Goal: Transaction & Acquisition: Download file/media

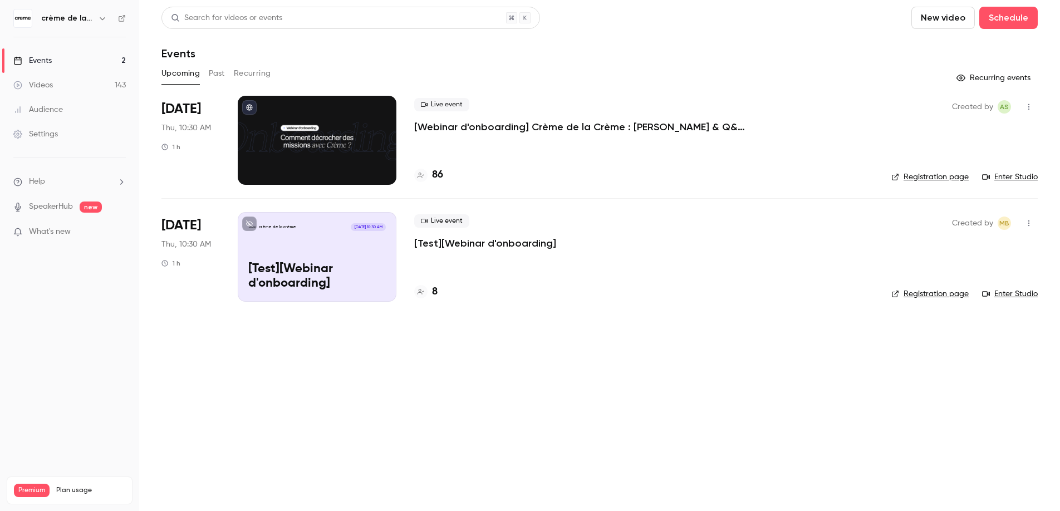
click at [213, 75] on button "Past" at bounding box center [217, 74] width 16 height 18
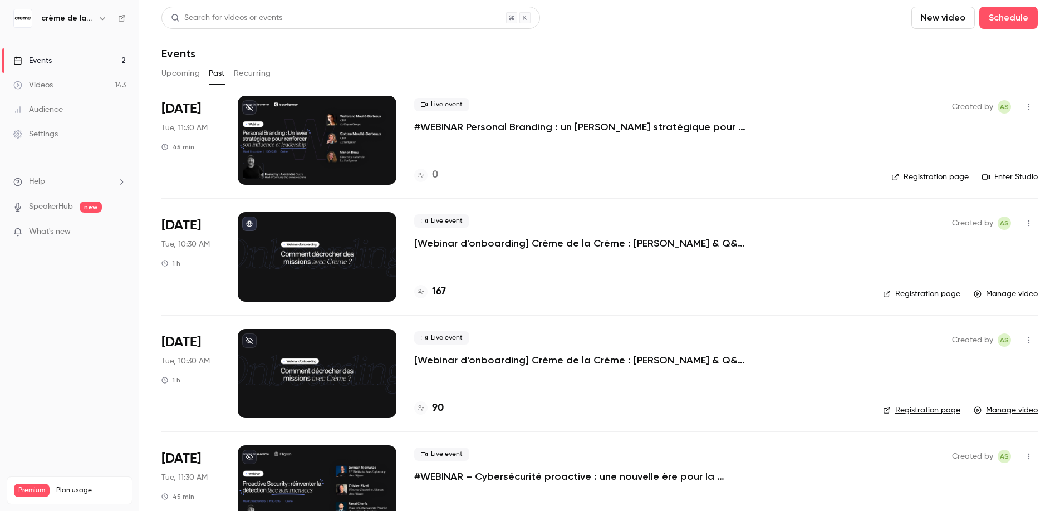
click at [458, 243] on p "[Webinar d'onboarding] Crème de la Crème : [PERSON_NAME] & Q&A par [PERSON_NAME]" at bounding box center [581, 243] width 334 height 13
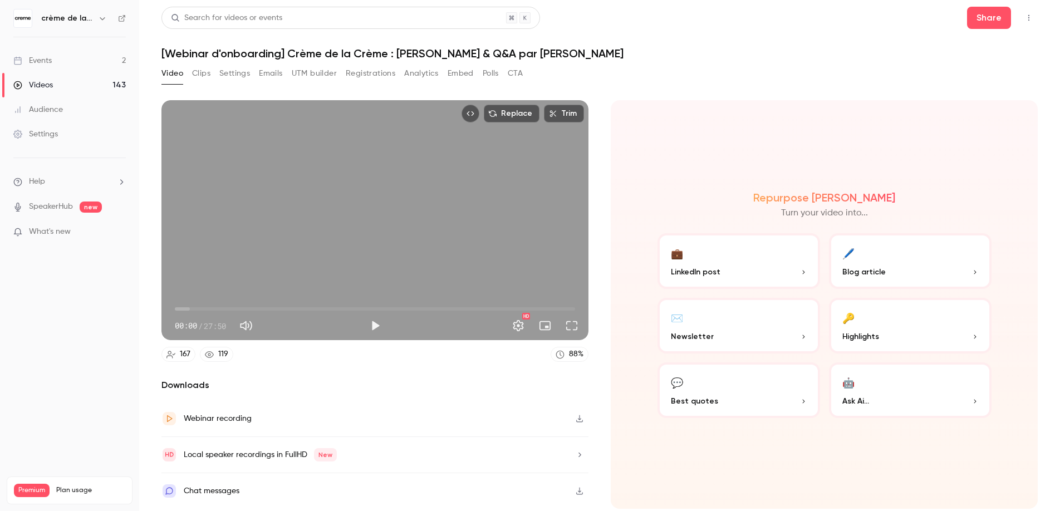
click at [267, 75] on button "Emails" at bounding box center [270, 74] width 23 height 18
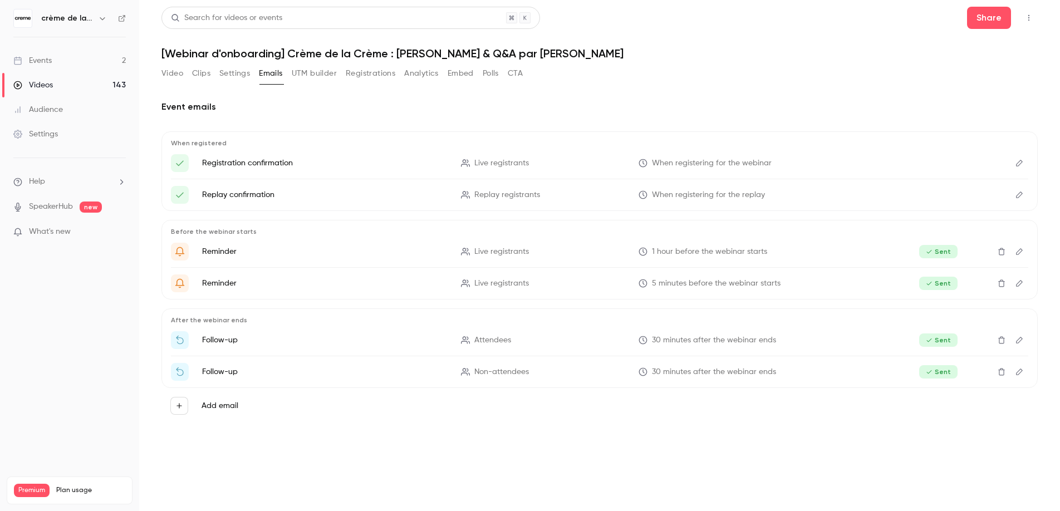
click at [358, 77] on button "Registrations" at bounding box center [371, 74] width 50 height 18
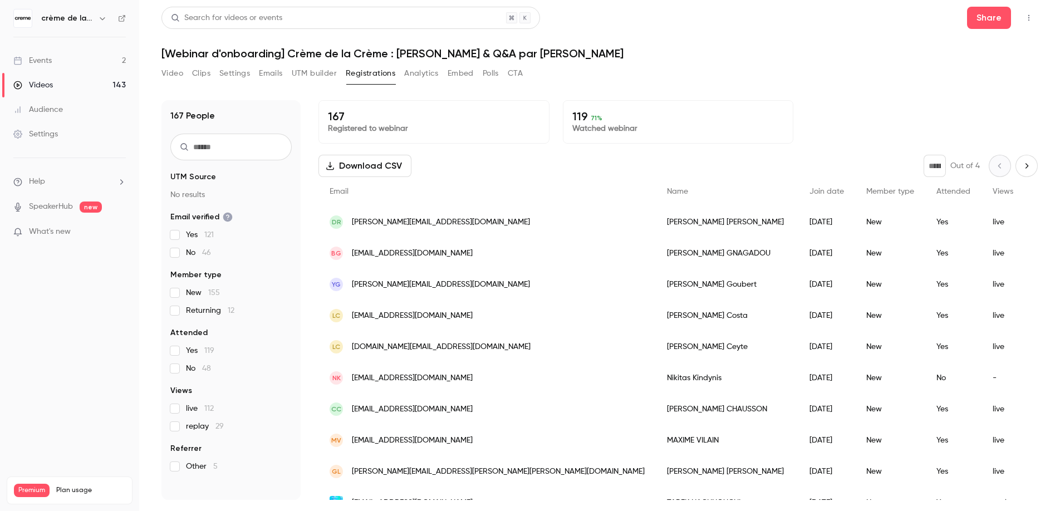
click at [338, 165] on button "Download CSV" at bounding box center [364, 166] width 93 height 22
